Goal: Check status: Check status

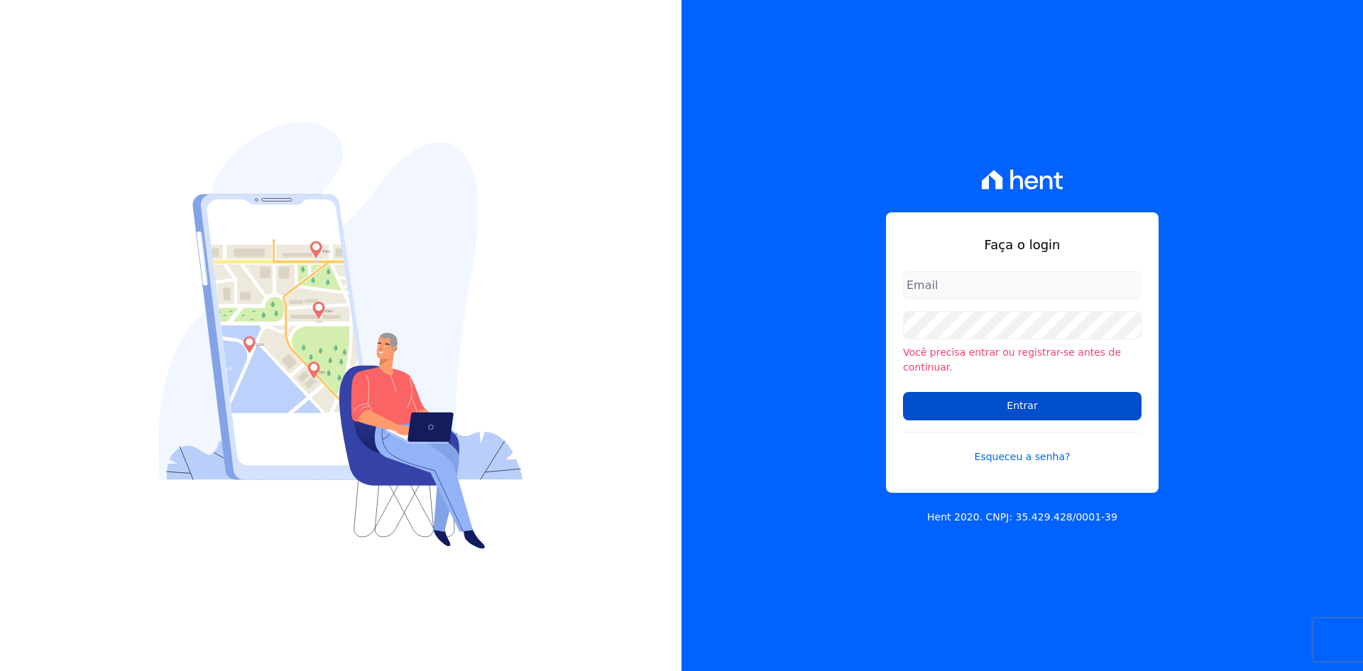
type input "tecnologia@markaprime.com.br"
click at [978, 392] on input "Entrar" at bounding box center [1022, 406] width 238 height 28
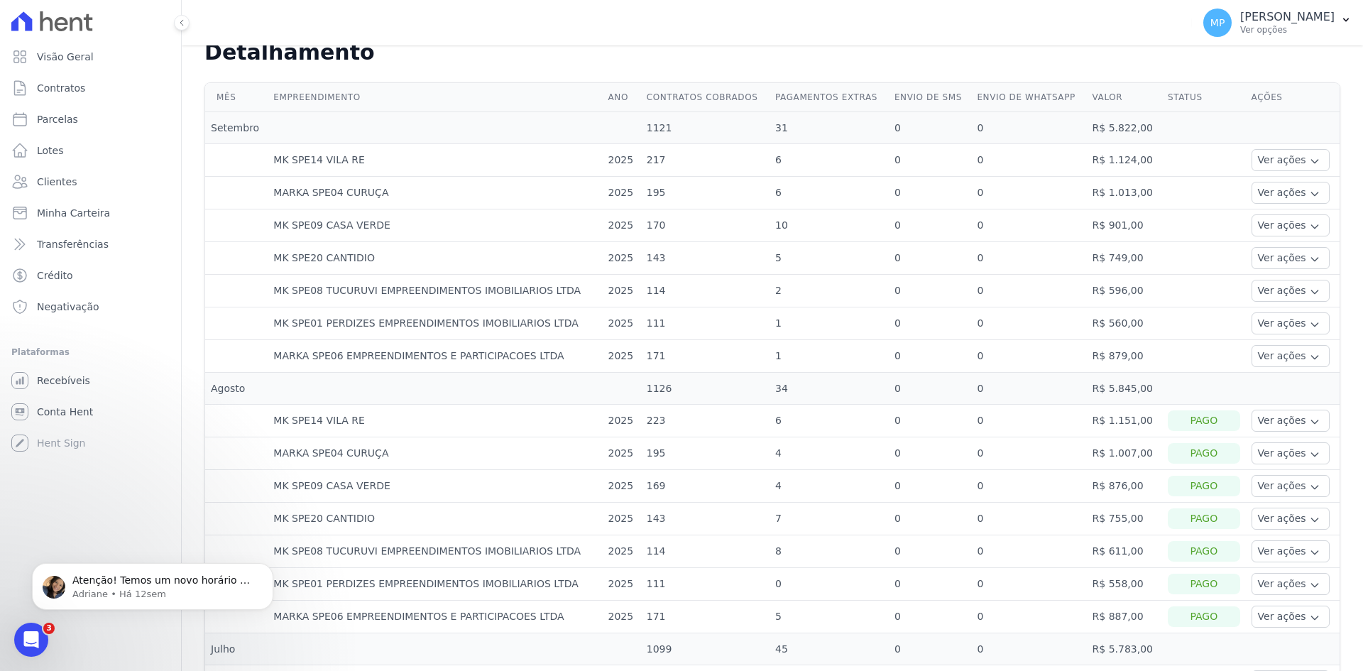
click at [1271, 340] on td "Ver ações Ver detalhes" at bounding box center [1293, 356] width 94 height 33
click at [1276, 354] on button "Ver ações" at bounding box center [1290, 356] width 78 height 22
